Goal: Find specific page/section: Find specific page/section

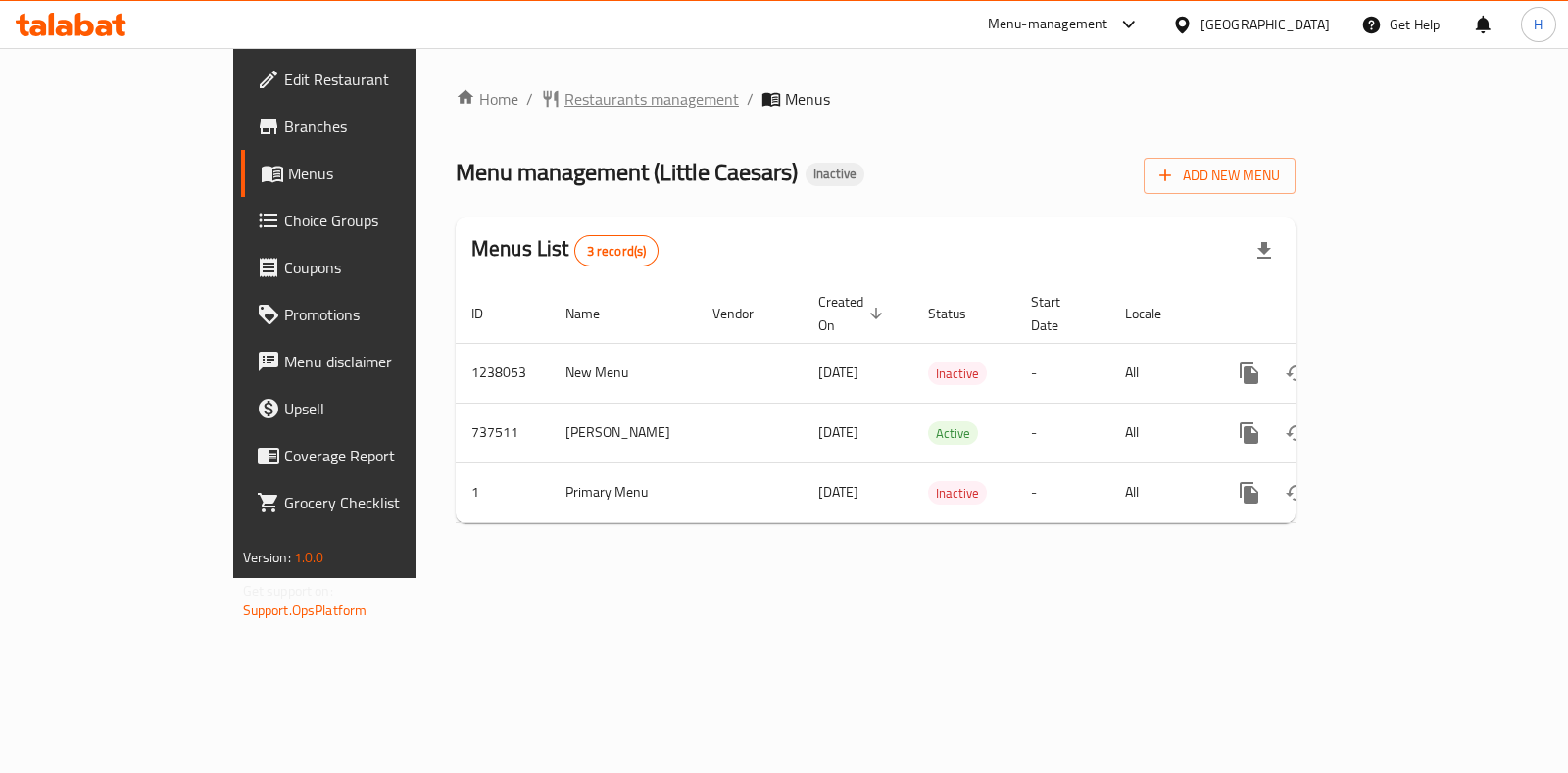
drag, startPoint x: 569, startPoint y: 116, endPoint x: 559, endPoint y: 107, distance: 13.5
click at [568, 113] on div "Home / Restaurants management / Menus Menu management ( Little Caesars ) Inacti…" at bounding box center [875, 313] width 840 height 452
click at [565, 100] on span "Restaurants management" at bounding box center [651, 99] width 174 height 24
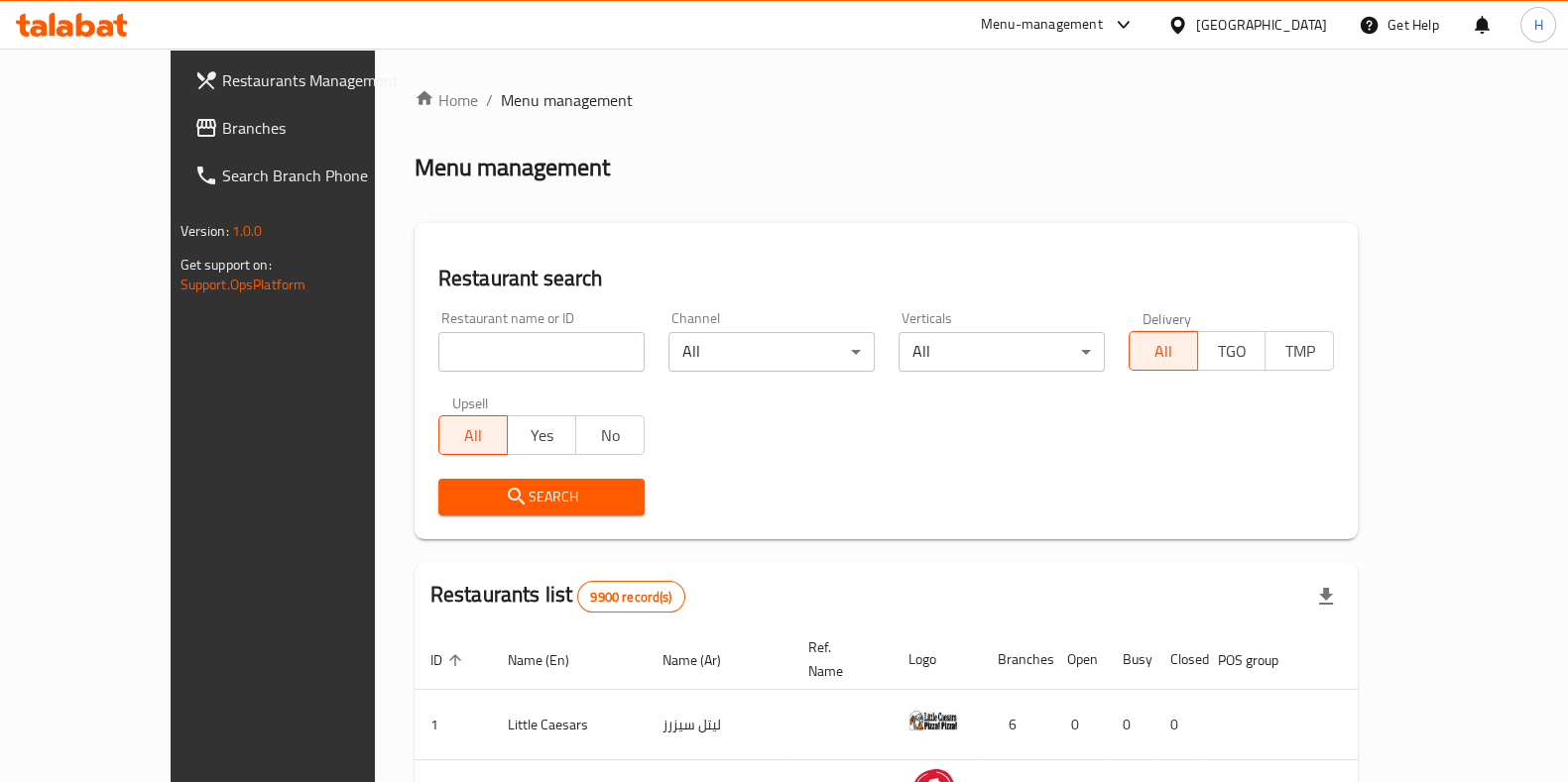
click at [438, 347] on input "search" at bounding box center [541, 352] width 206 height 40
paste input "Koshari Diyar Al Ezz"
type input "Koshari Diyar Al Ezz"
click button "Search" at bounding box center [541, 497] width 206 height 37
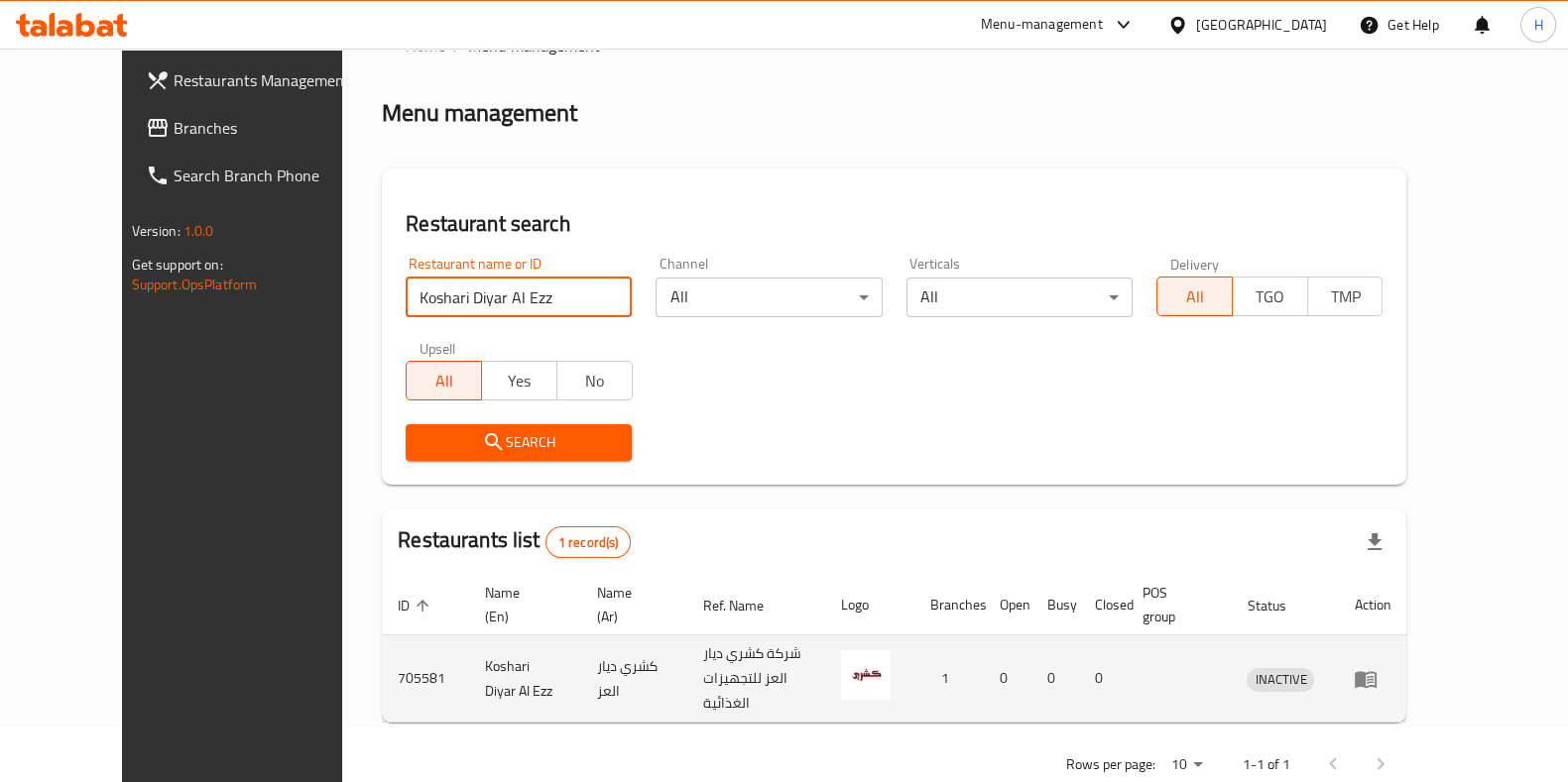
scroll to position [86, 0]
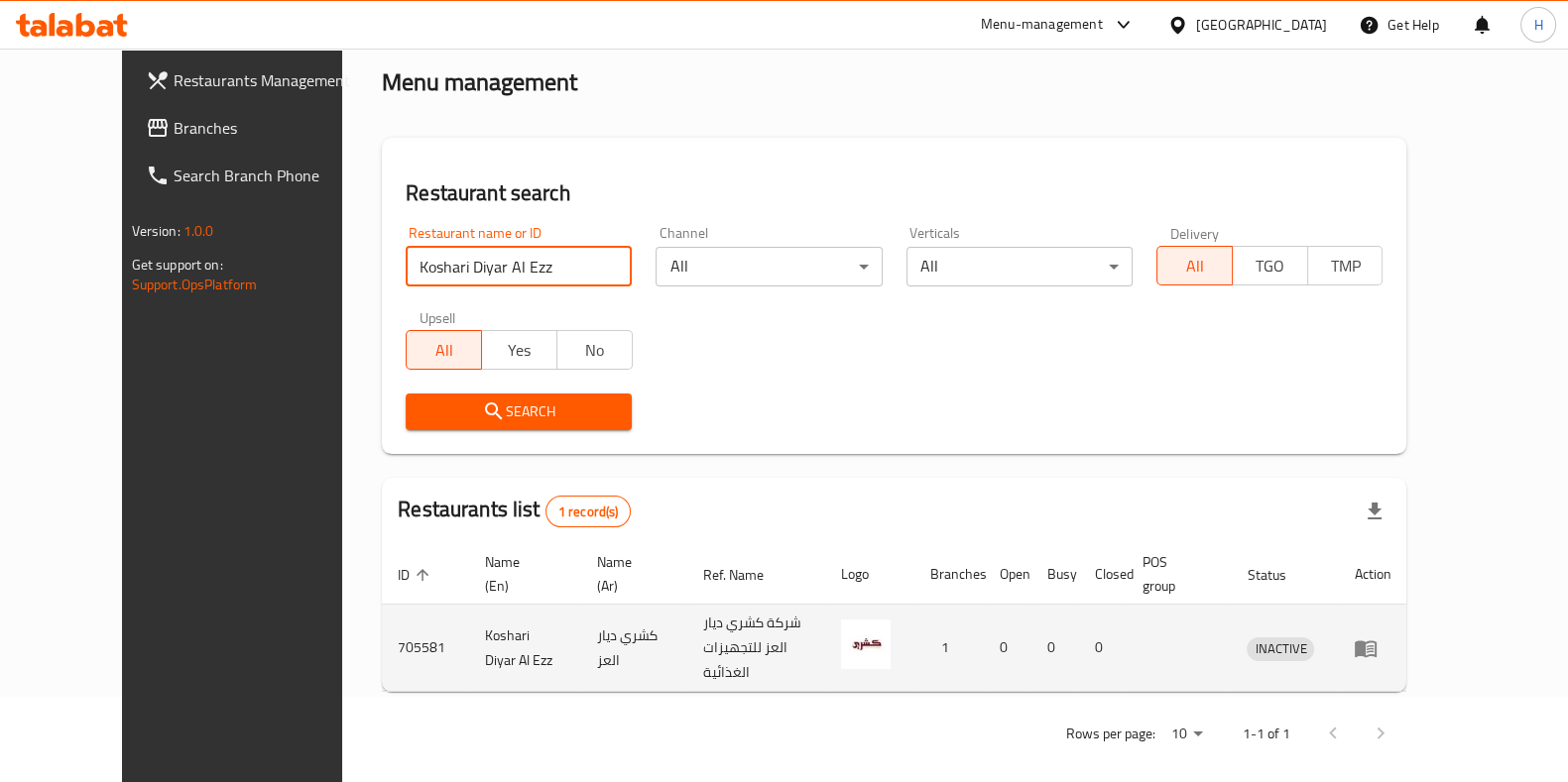
click at [382, 638] on td "705581" at bounding box center [425, 648] width 87 height 87
copy td "705581"
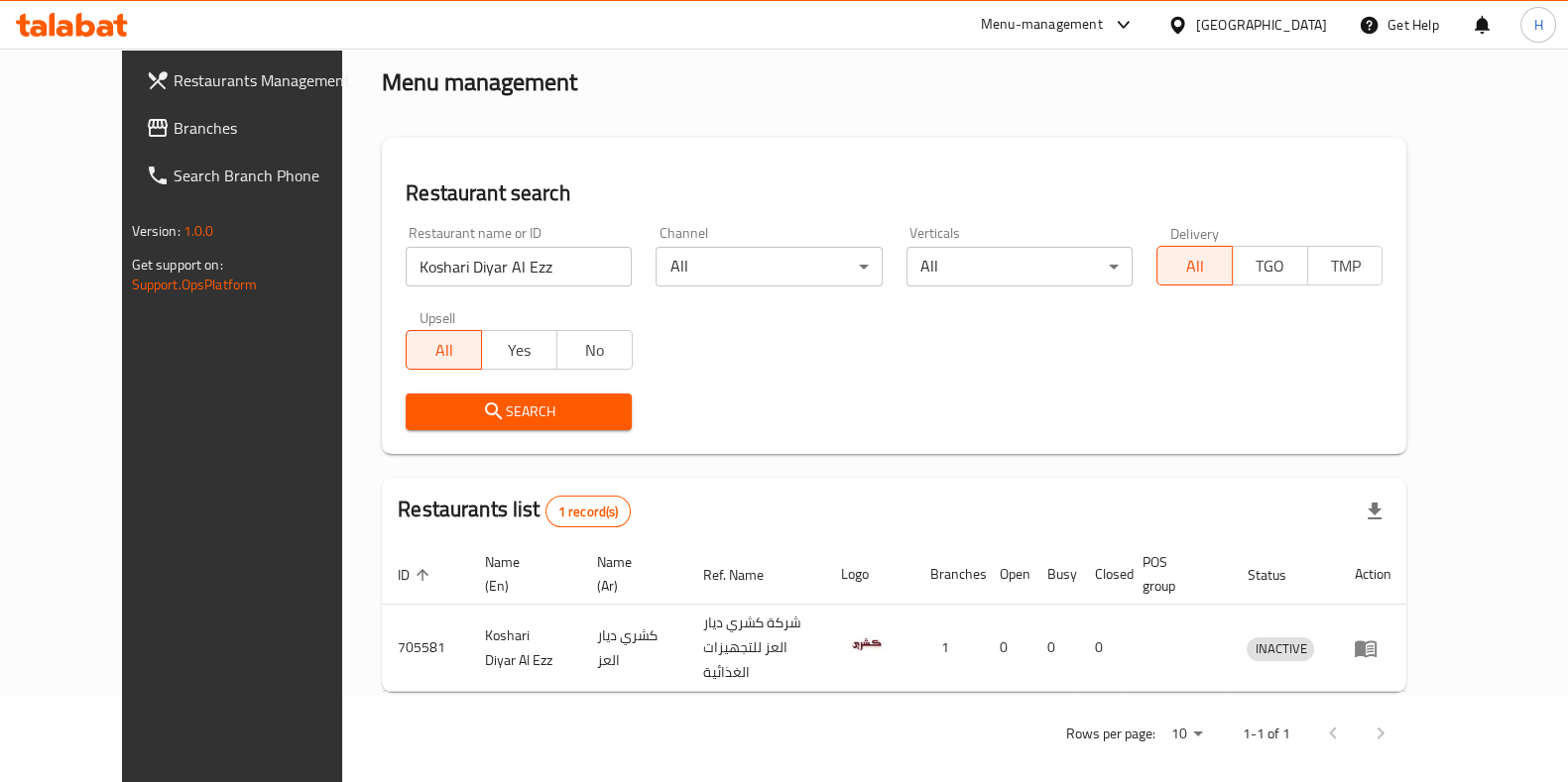
click at [1103, 30] on div "Menu-management" at bounding box center [1041, 25] width 122 height 24
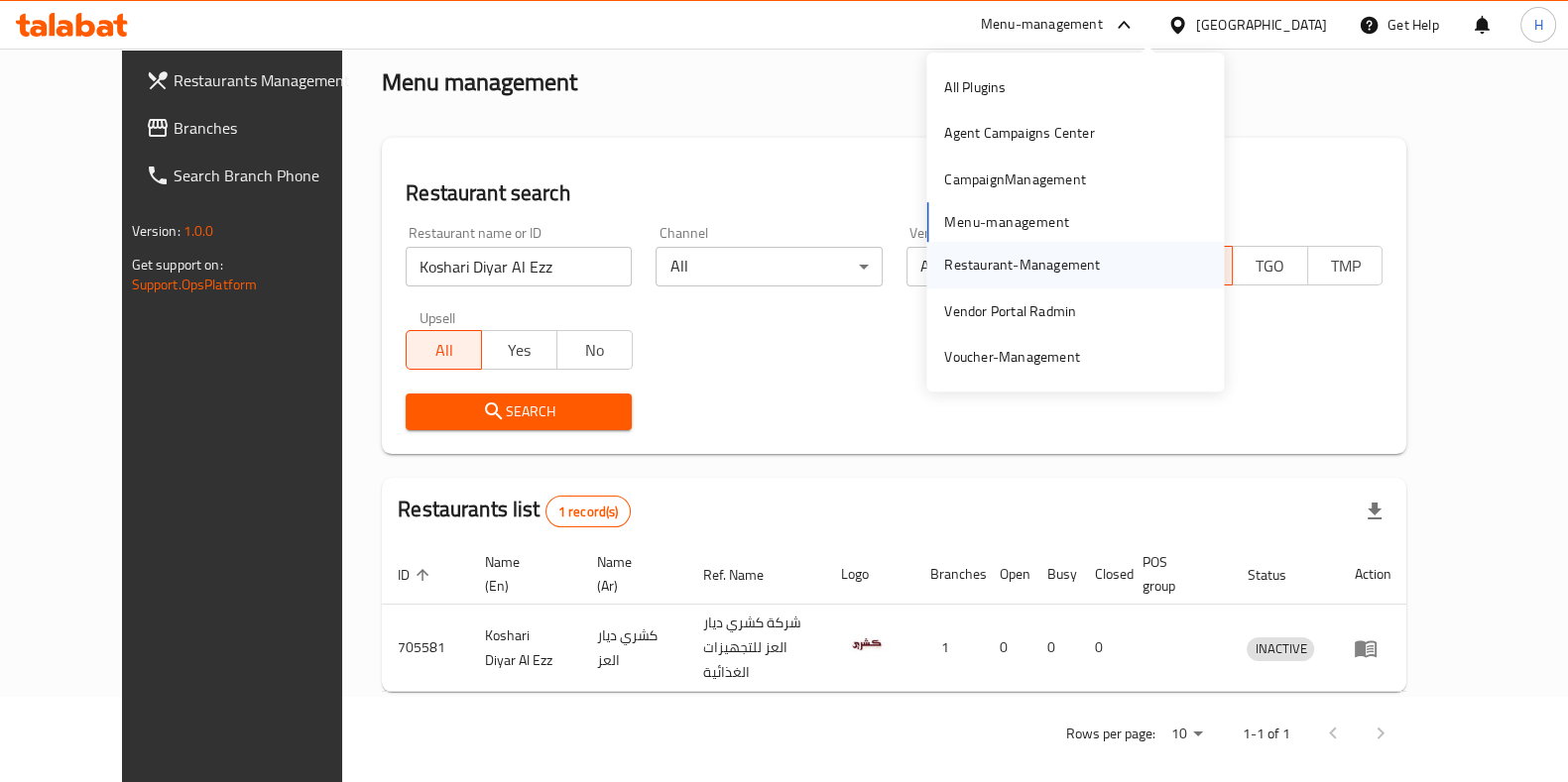
click at [1007, 269] on div "Restaurant-Management" at bounding box center [1022, 265] width 156 height 22
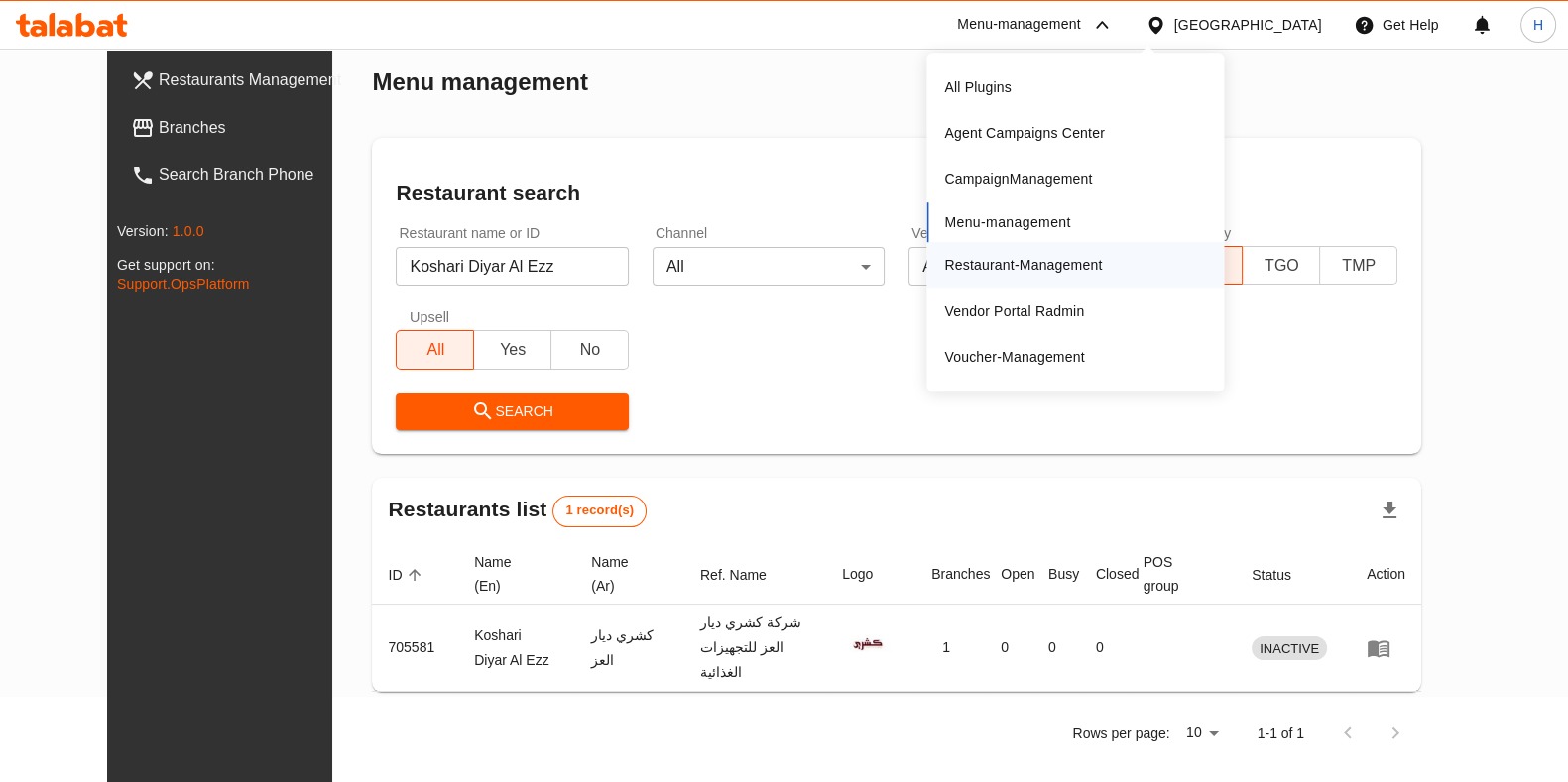
scroll to position [62, 0]
